Goal: Find specific page/section: Find specific page/section

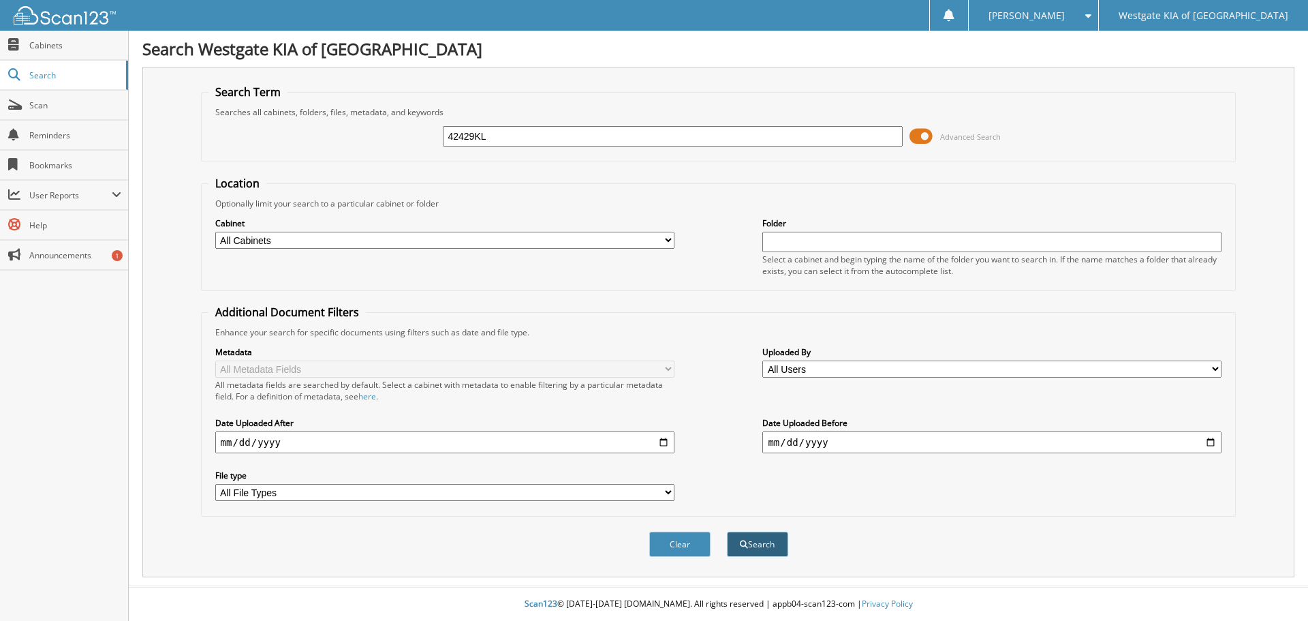
type input "42429KL"
click at [756, 542] on button "Search" at bounding box center [757, 544] width 61 height 25
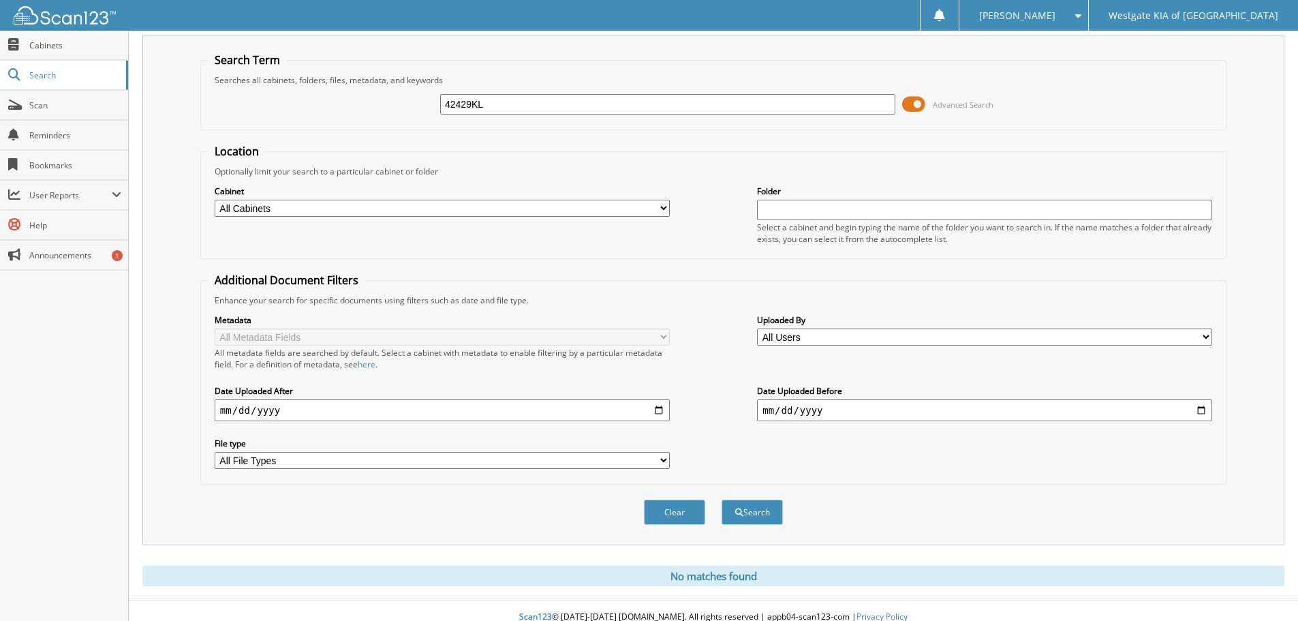
scroll to position [46, 0]
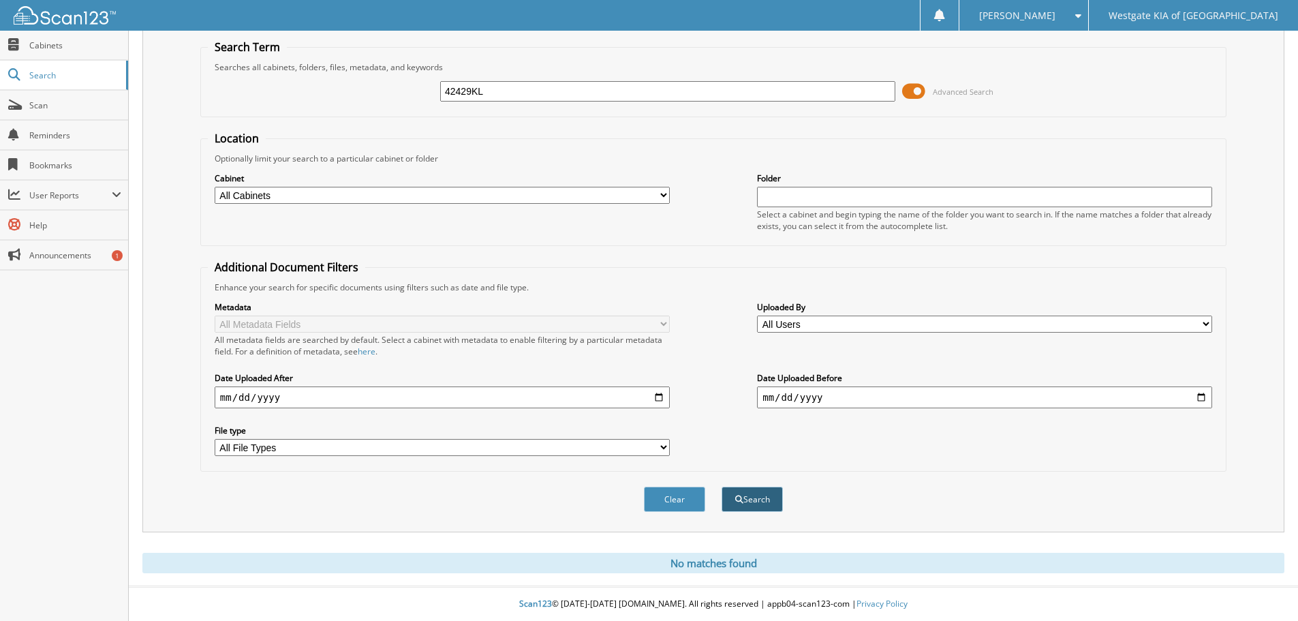
click at [747, 494] on button "Search" at bounding box center [752, 499] width 61 height 25
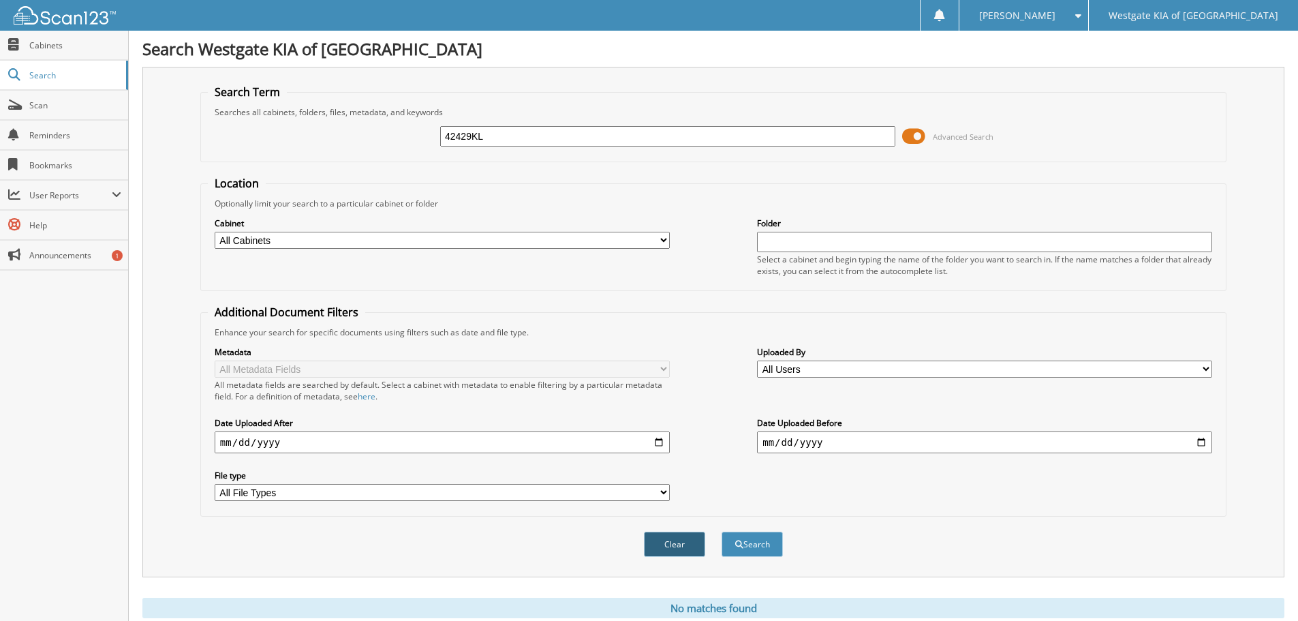
click at [664, 543] on button "Clear" at bounding box center [674, 544] width 61 height 25
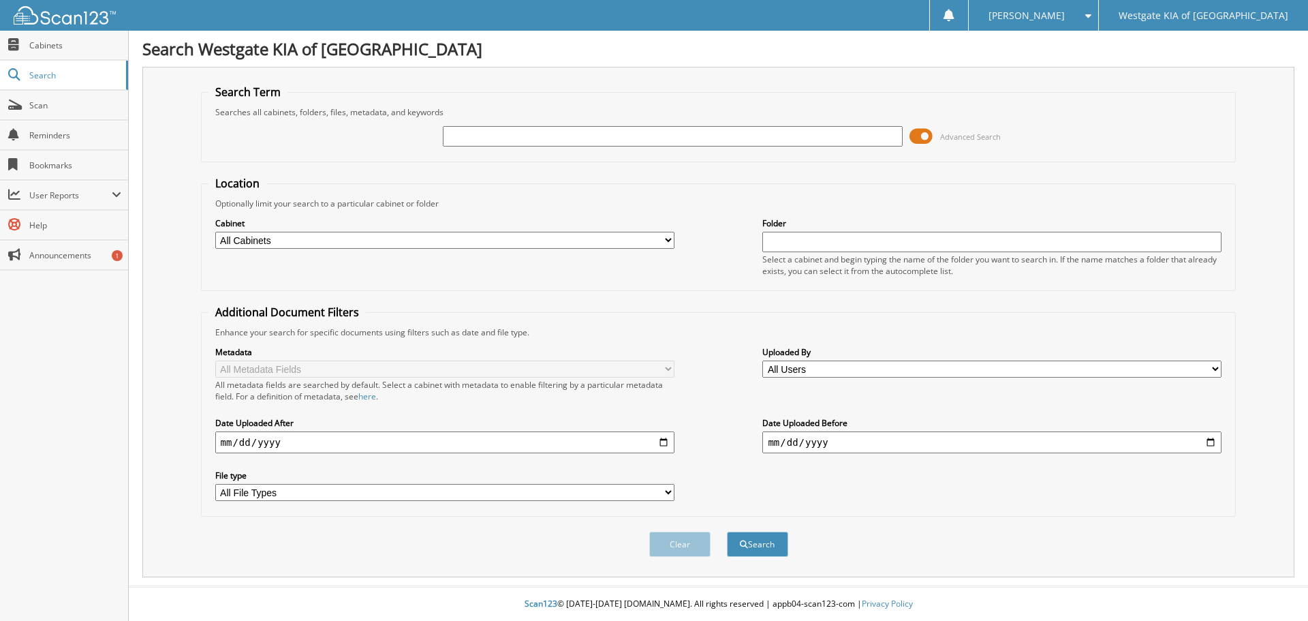
click at [482, 131] on input "text" at bounding box center [672, 136] width 459 height 20
type input "[PERSON_NAME]"
click at [727, 532] on button "Search" at bounding box center [757, 544] width 61 height 25
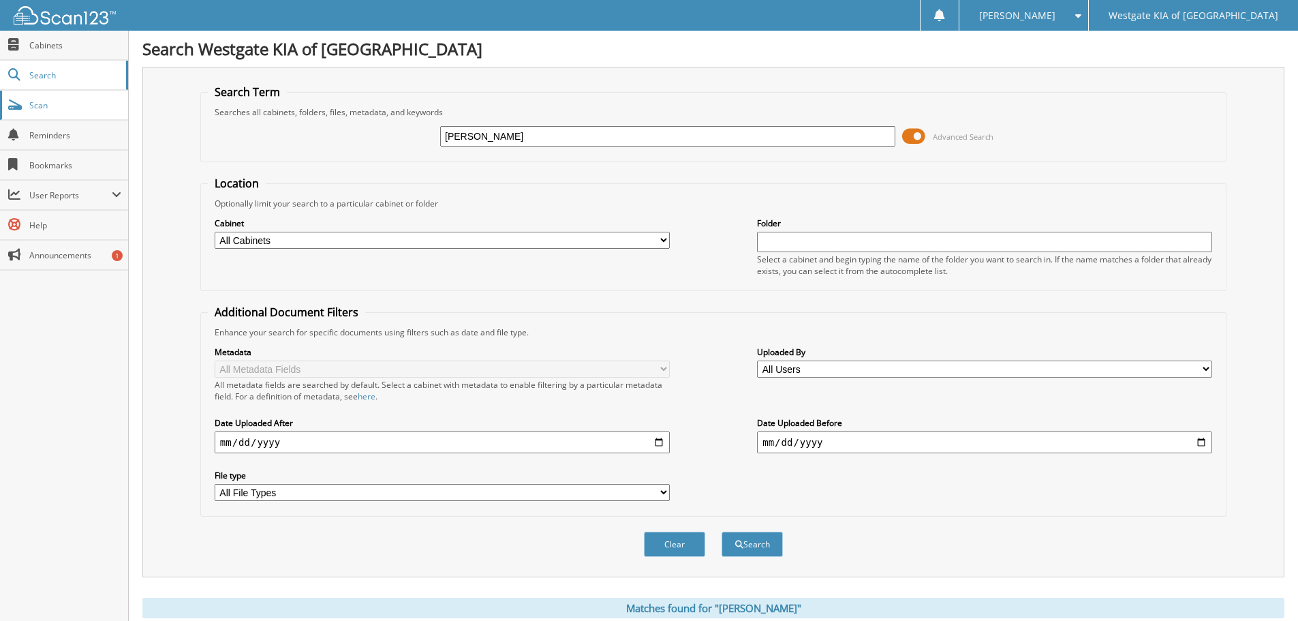
click at [19, 106] on span at bounding box center [14, 105] width 13 height 12
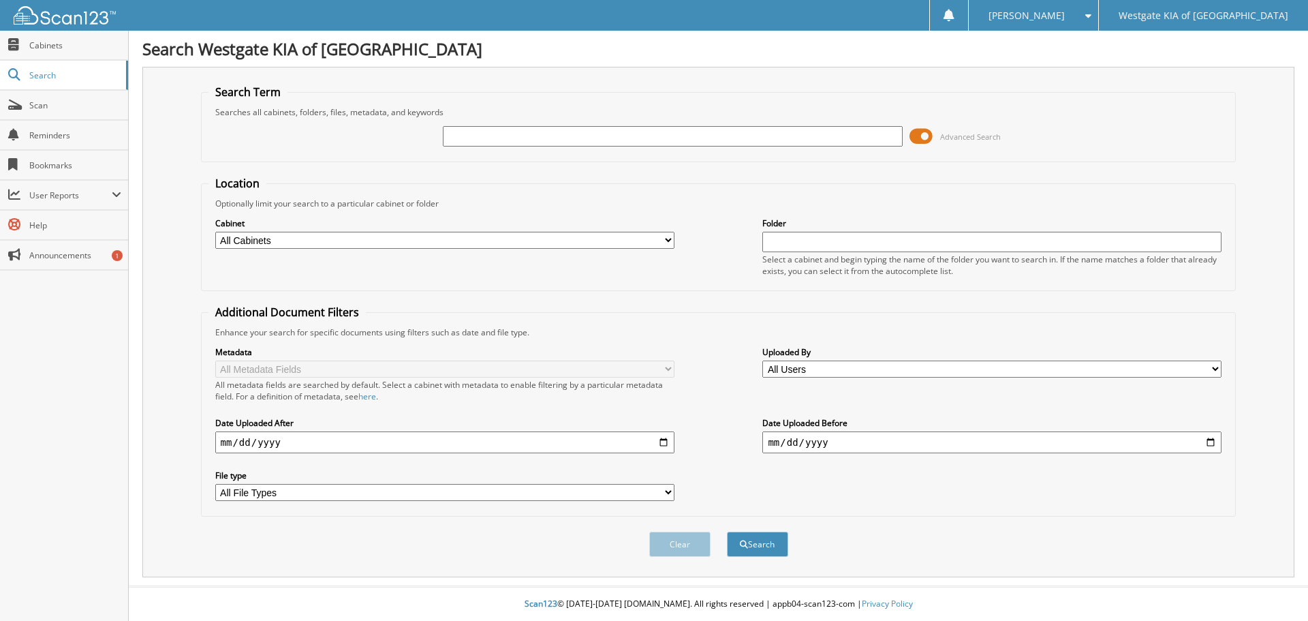
click at [639, 139] on input "text" at bounding box center [672, 136] width 459 height 20
type input "42429KL"
click at [757, 549] on button "Search" at bounding box center [757, 544] width 61 height 25
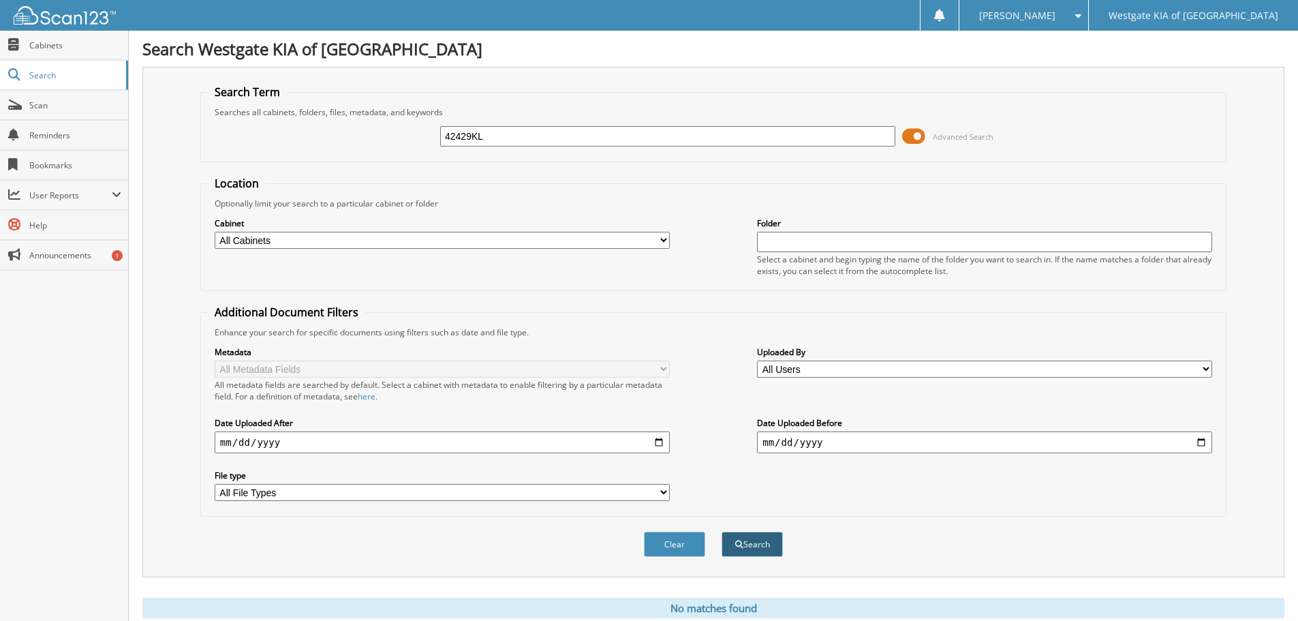
click at [742, 547] on button "Search" at bounding box center [752, 544] width 61 height 25
click at [35, 80] on span "Search" at bounding box center [74, 76] width 90 height 12
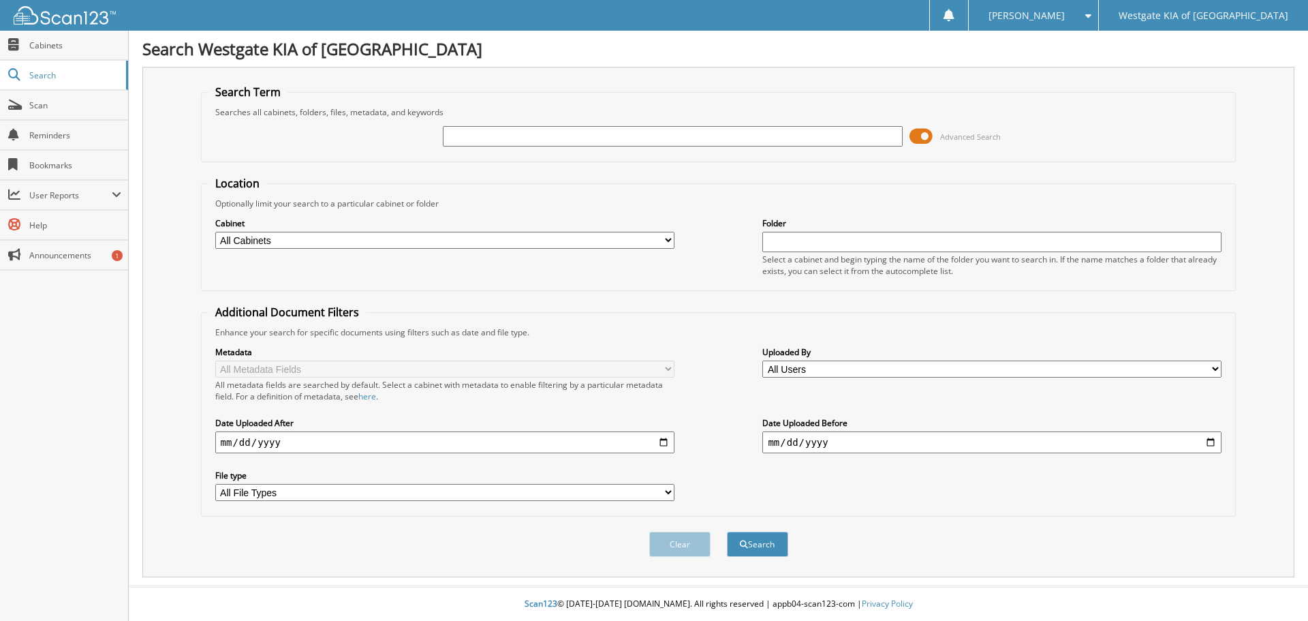
click at [35, 80] on span "Search" at bounding box center [74, 76] width 90 height 12
type input "42429KL"
click at [773, 551] on button "Search" at bounding box center [757, 544] width 61 height 25
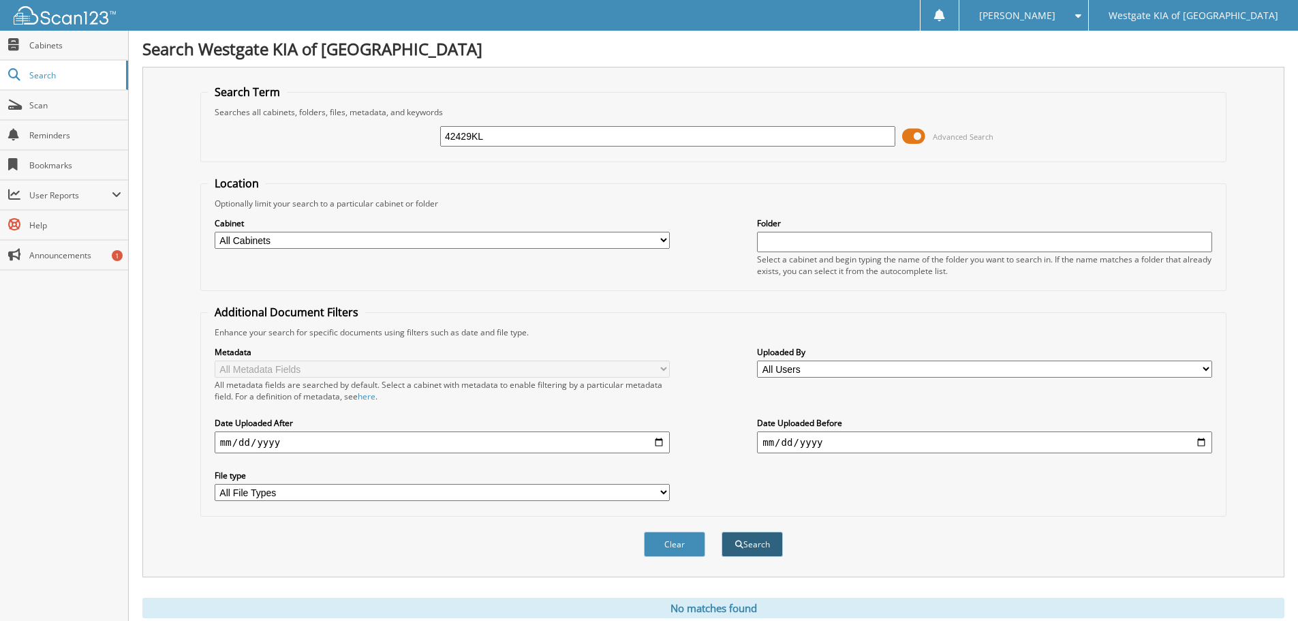
click at [735, 538] on button "Search" at bounding box center [752, 544] width 61 height 25
click at [40, 108] on span "Scan" at bounding box center [75, 105] width 92 height 12
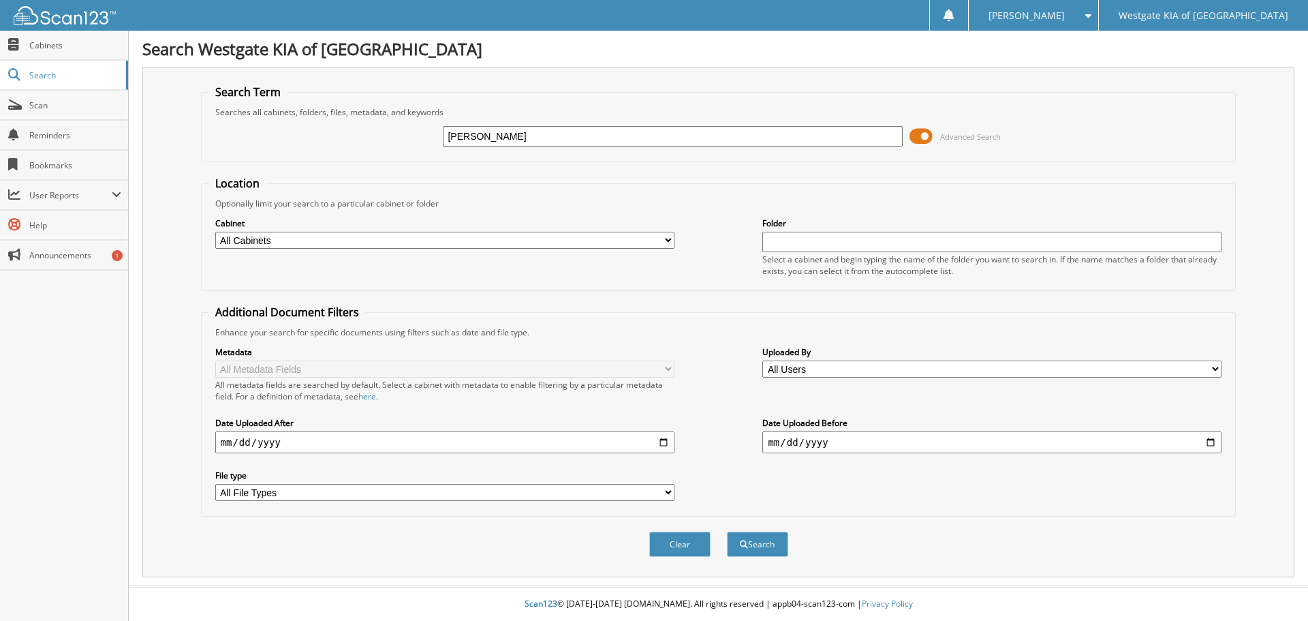
type input "[PERSON_NAME]"
click at [727, 532] on button "Search" at bounding box center [757, 544] width 61 height 25
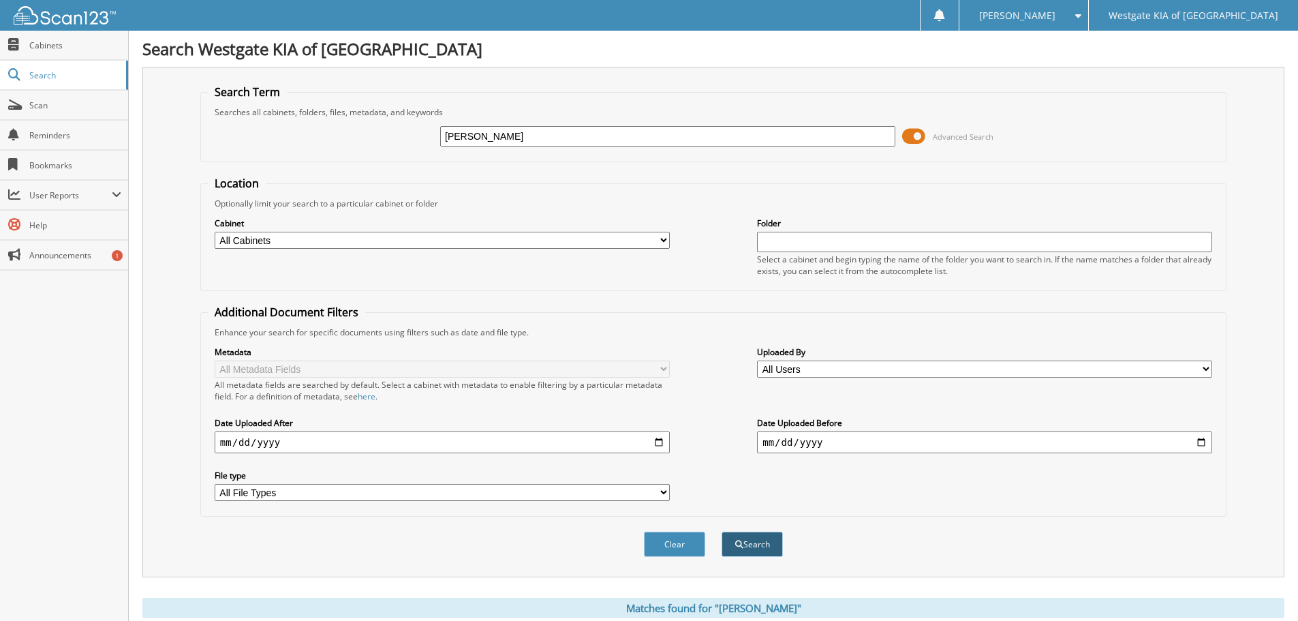
click at [746, 557] on button "Search" at bounding box center [752, 544] width 61 height 25
click at [762, 540] on button "Search" at bounding box center [752, 544] width 61 height 25
click at [688, 543] on button "Clear" at bounding box center [674, 544] width 61 height 25
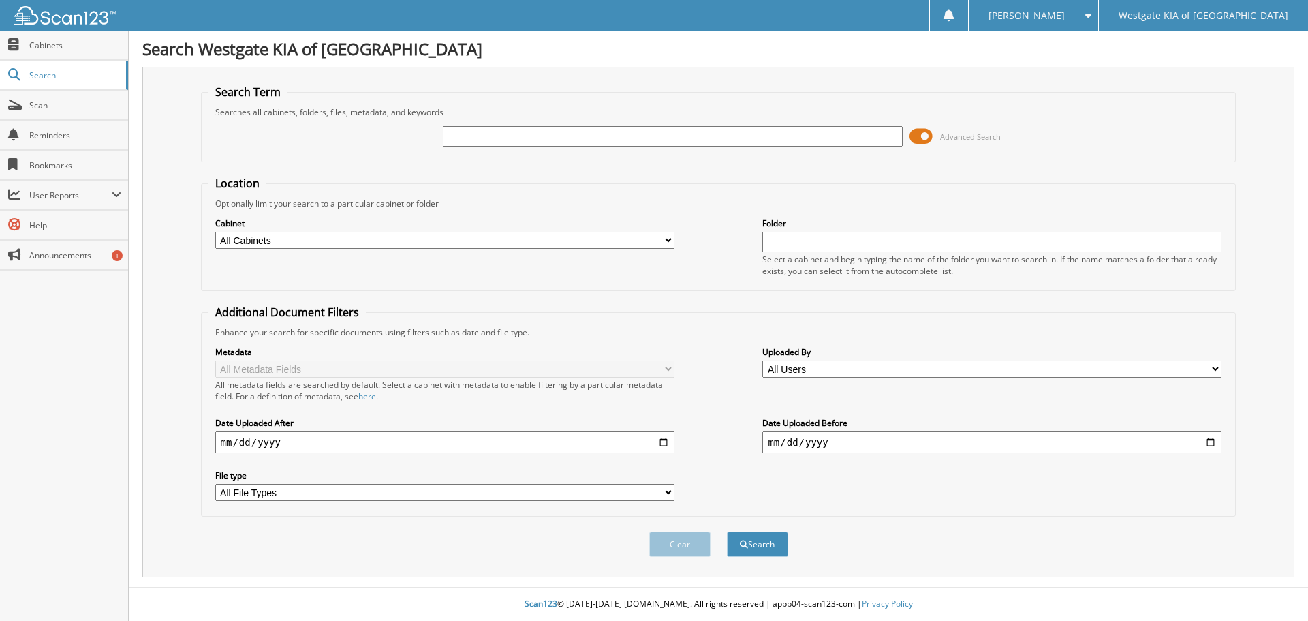
click at [506, 136] on input "text" at bounding box center [672, 136] width 459 height 20
paste input "42429KL"
type input "42429KL"
click at [766, 542] on button "Search" at bounding box center [757, 544] width 61 height 25
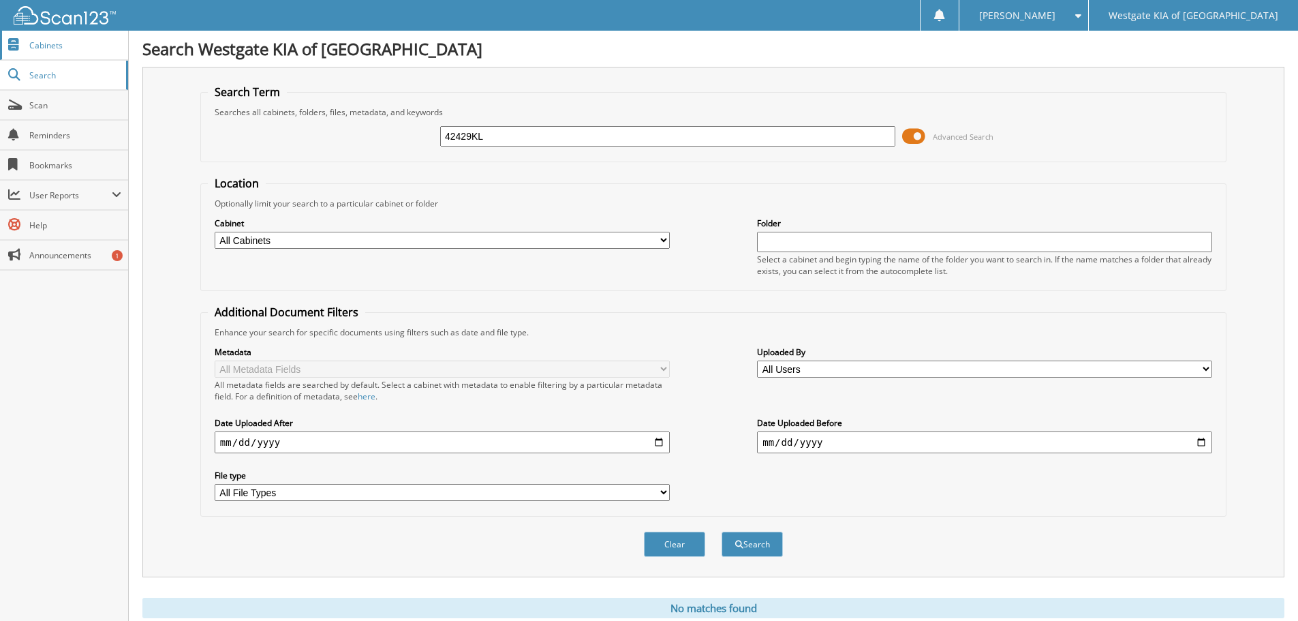
click at [37, 43] on span "Cabinets" at bounding box center [75, 46] width 92 height 12
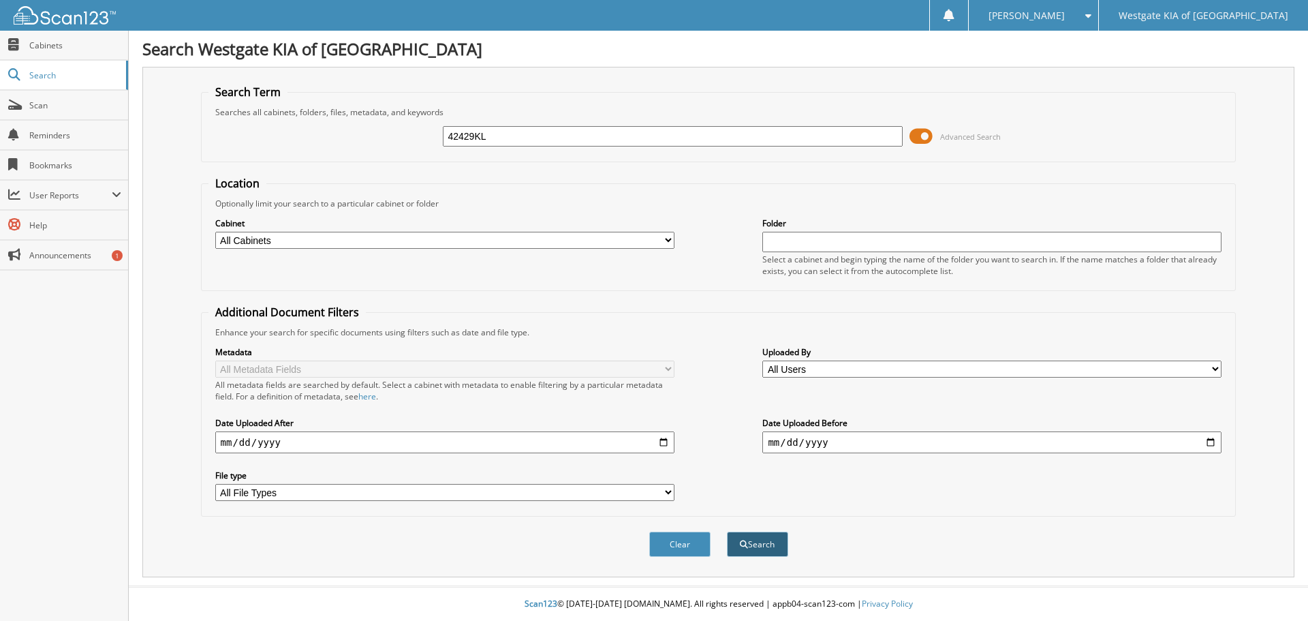
type input "42429KL"
click at [761, 553] on button "Search" at bounding box center [757, 544] width 61 height 25
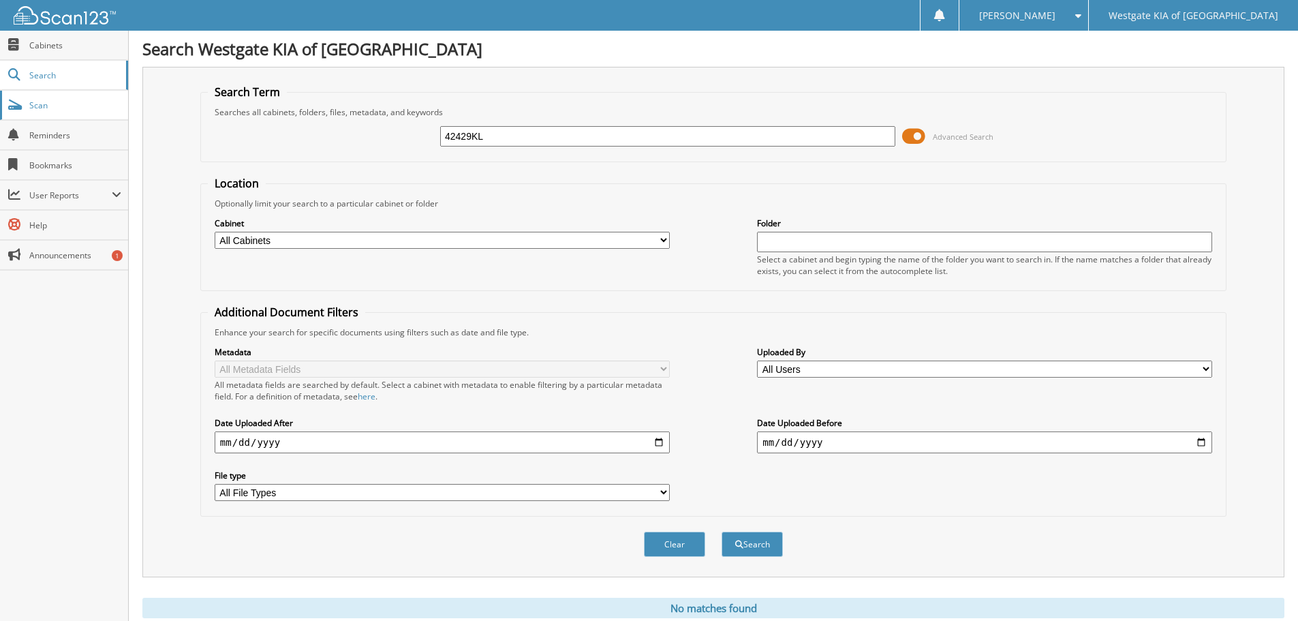
click at [30, 110] on span "Scan" at bounding box center [75, 105] width 92 height 12
